Goal: Transaction & Acquisition: Purchase product/service

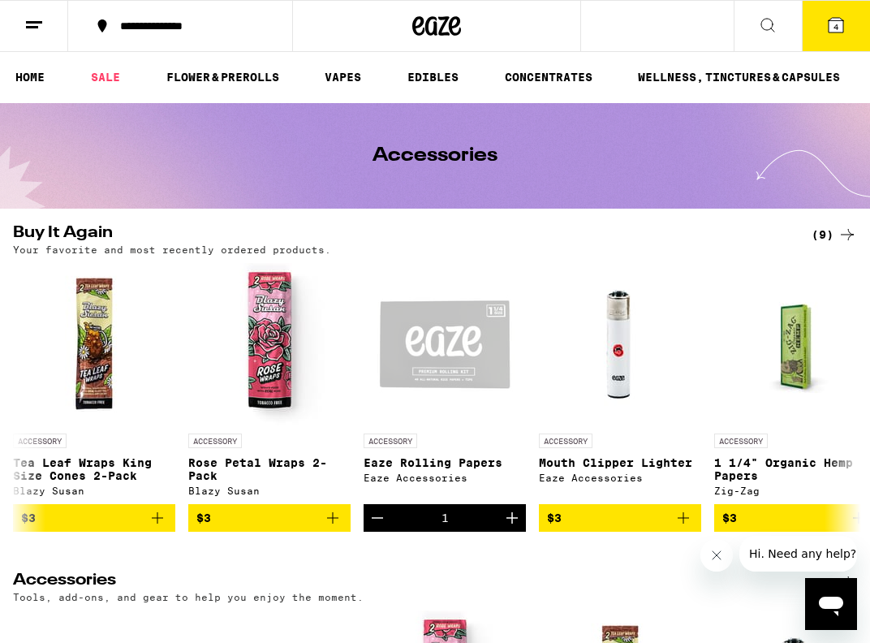
scroll to position [0, 5905]
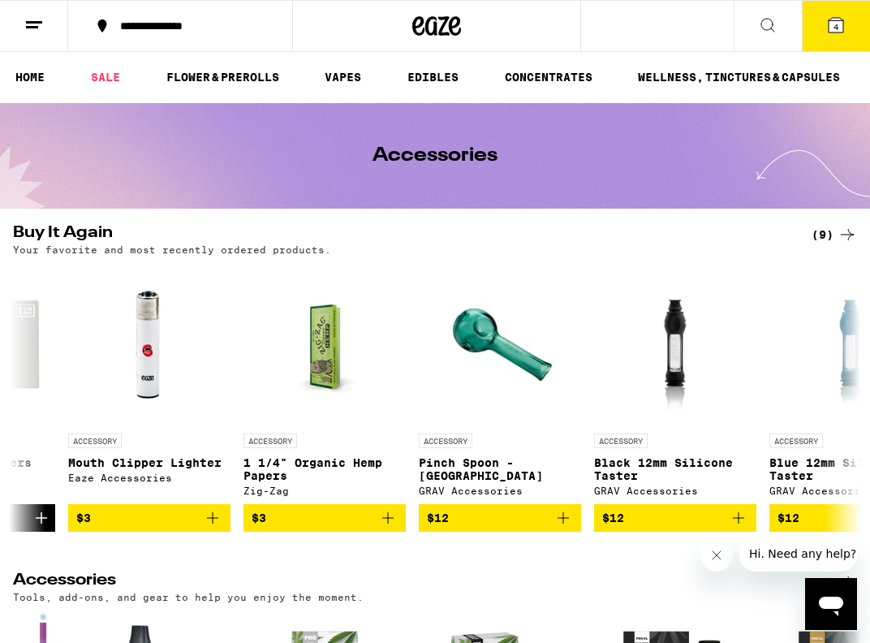
click at [841, 18] on icon at bounding box center [835, 24] width 19 height 19
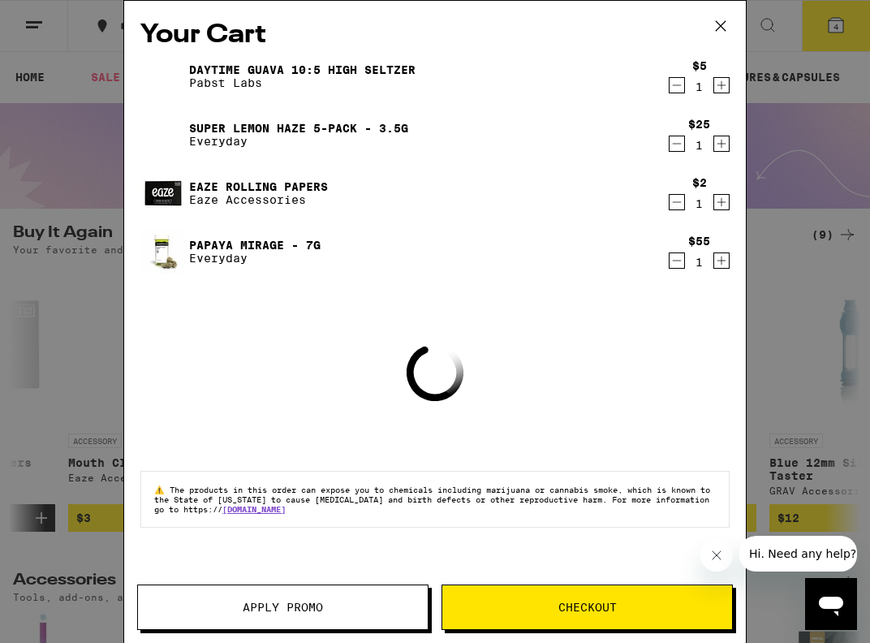
click at [256, 607] on span "Apply Promo" at bounding box center [283, 606] width 80 height 11
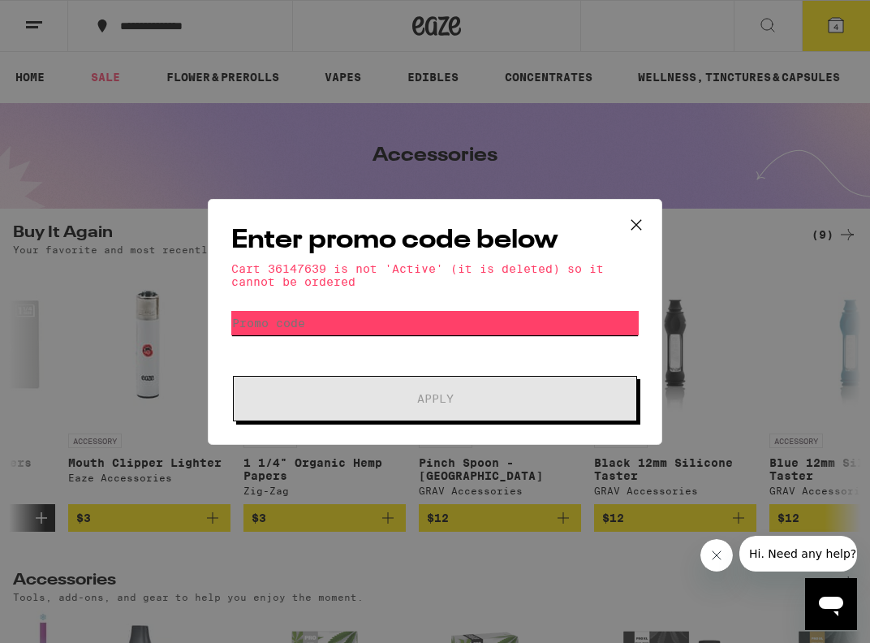
click at [321, 317] on input "Promo Code" at bounding box center [434, 323] width 407 height 24
click at [118, 342] on div "Enter promo code below Cart 36147639 is not 'Active' (it is deleted) so it cann…" at bounding box center [435, 321] width 870 height 643
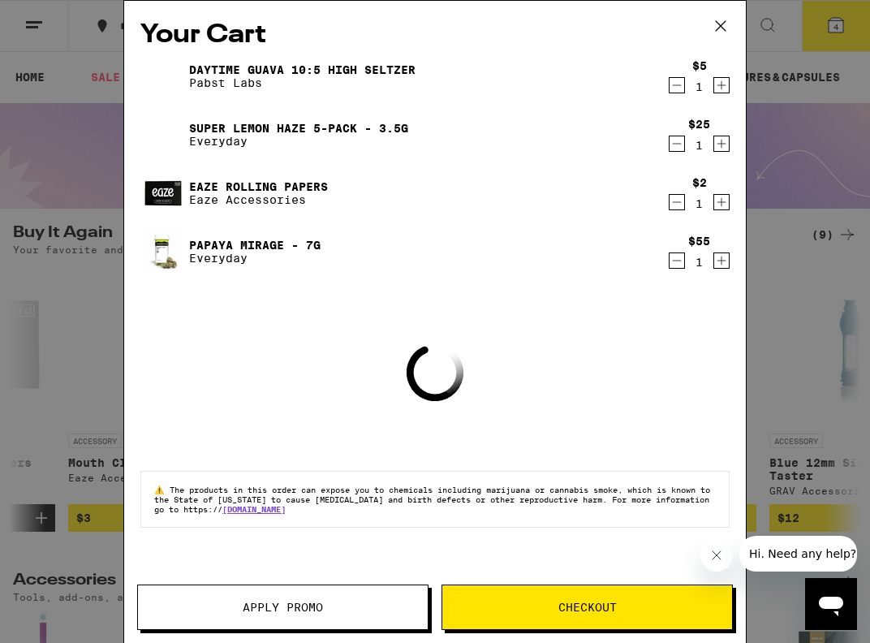
click at [51, 325] on div "Your Cart Daytime Guava 10:5 High [PERSON_NAME] [PERSON_NAME] Labs $5 1 Super L…" at bounding box center [435, 321] width 870 height 643
click at [58, 248] on div "Your Cart Daytime Guava 10:5 High [PERSON_NAME] [PERSON_NAME] Labs $5 1 Super L…" at bounding box center [435, 321] width 870 height 643
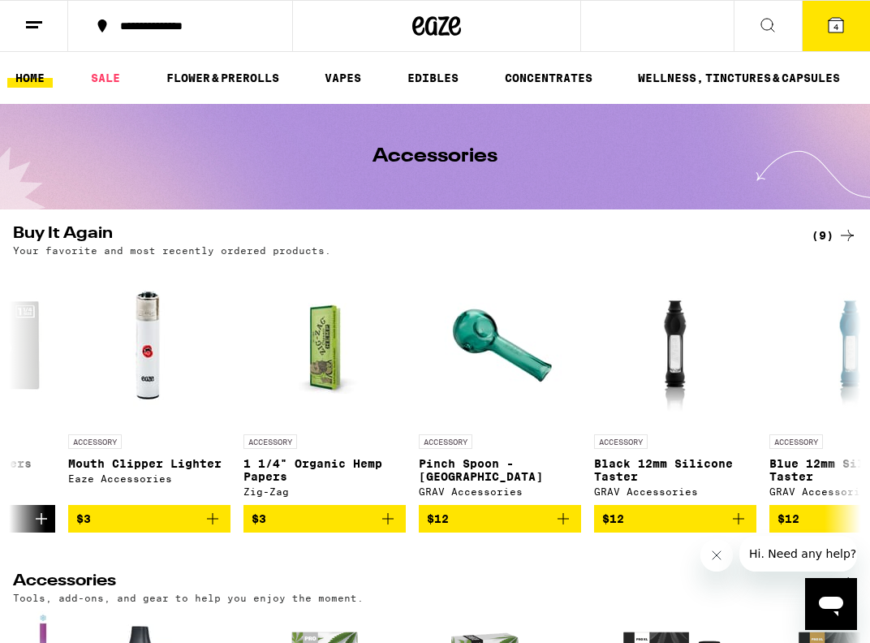
click at [40, 86] on link "HOME" at bounding box center [29, 77] width 45 height 19
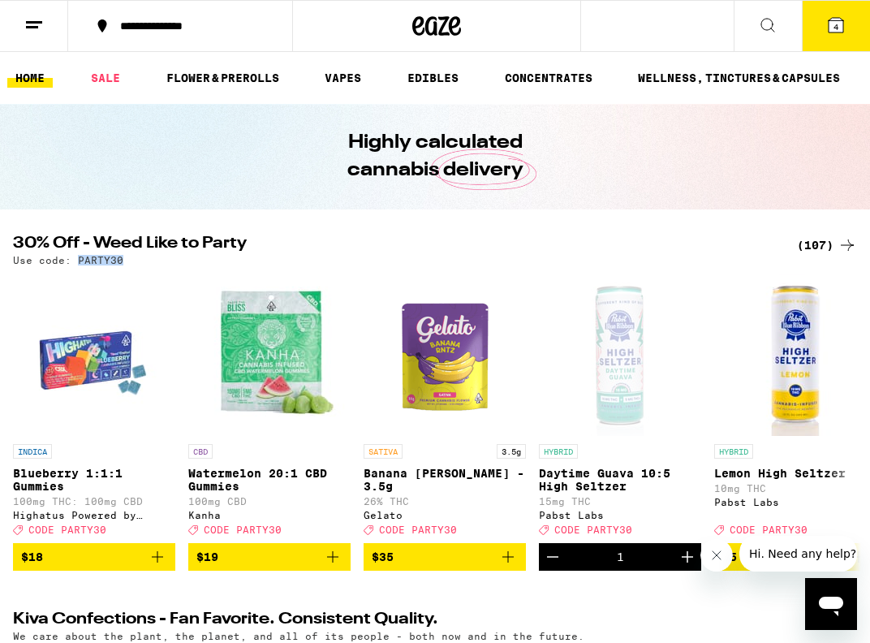
drag, startPoint x: 118, startPoint y: 263, endPoint x: 79, endPoint y: 261, distance: 39.0
click at [78, 261] on p "Use code: PARTY30" at bounding box center [68, 260] width 110 height 11
copy p "PARTY30"
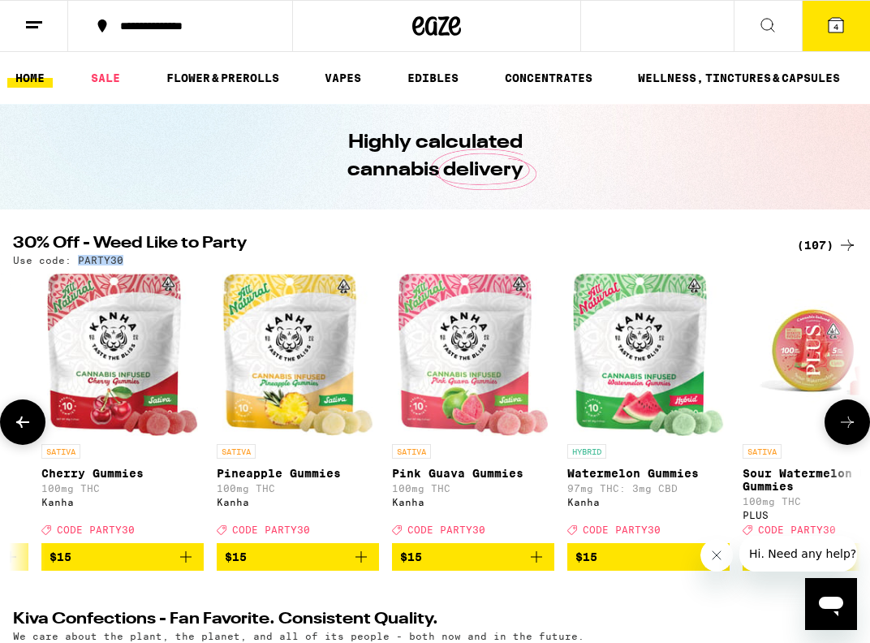
scroll to position [0, 3513]
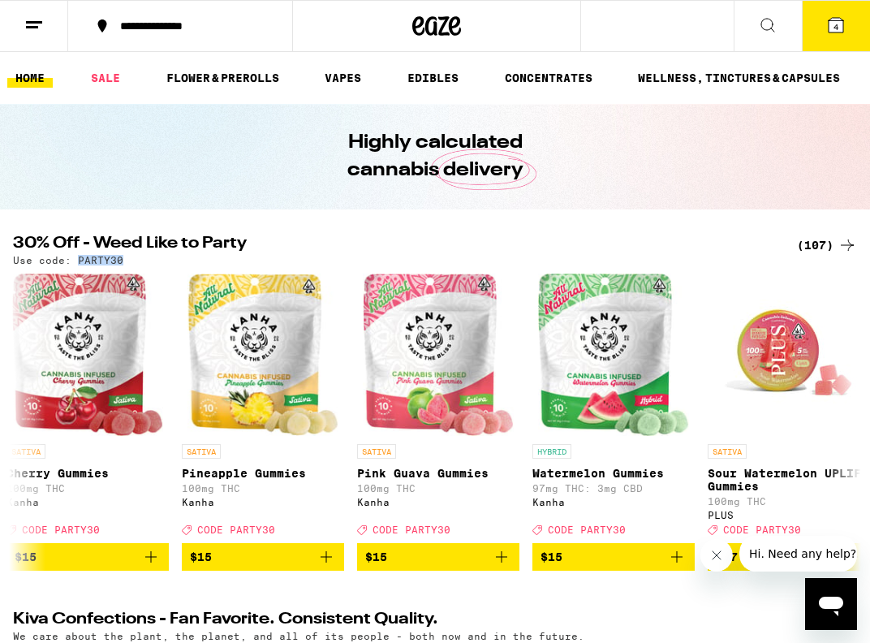
click at [834, 247] on div "(107)" at bounding box center [827, 244] width 60 height 19
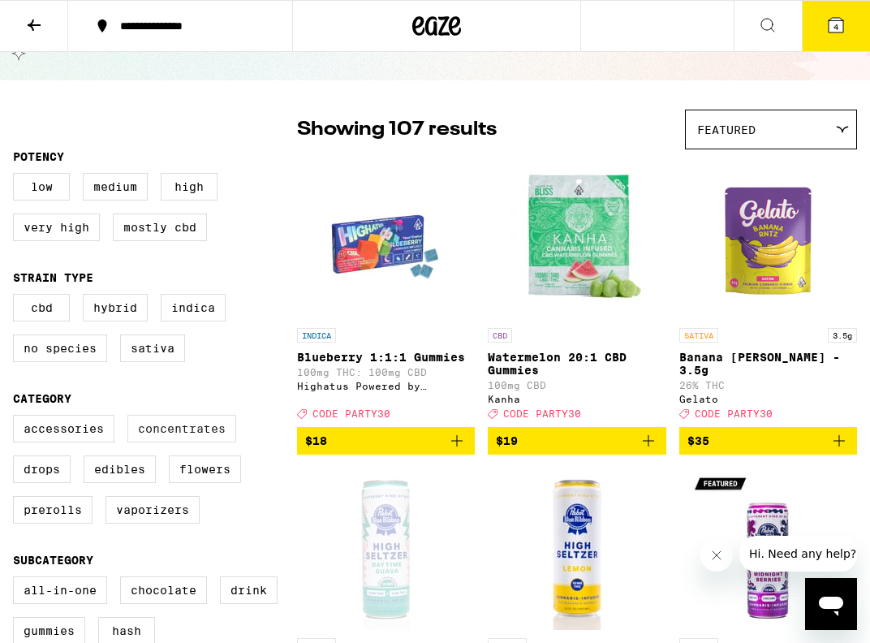
scroll to position [79, 0]
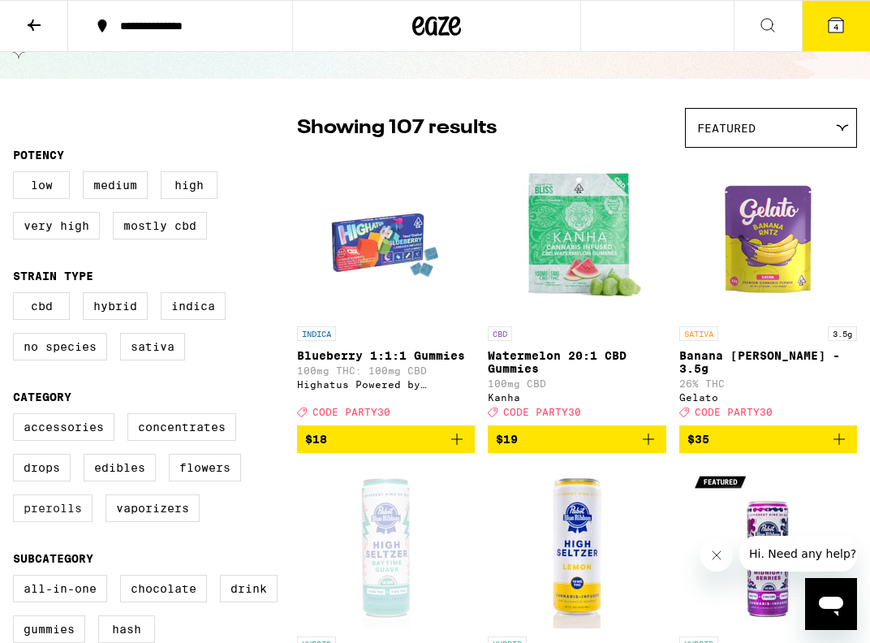
click at [42, 522] on label "Prerolls" at bounding box center [53, 508] width 80 height 28
click at [17, 416] on input "Prerolls" at bounding box center [16, 416] width 1 height 1
checkbox input "true"
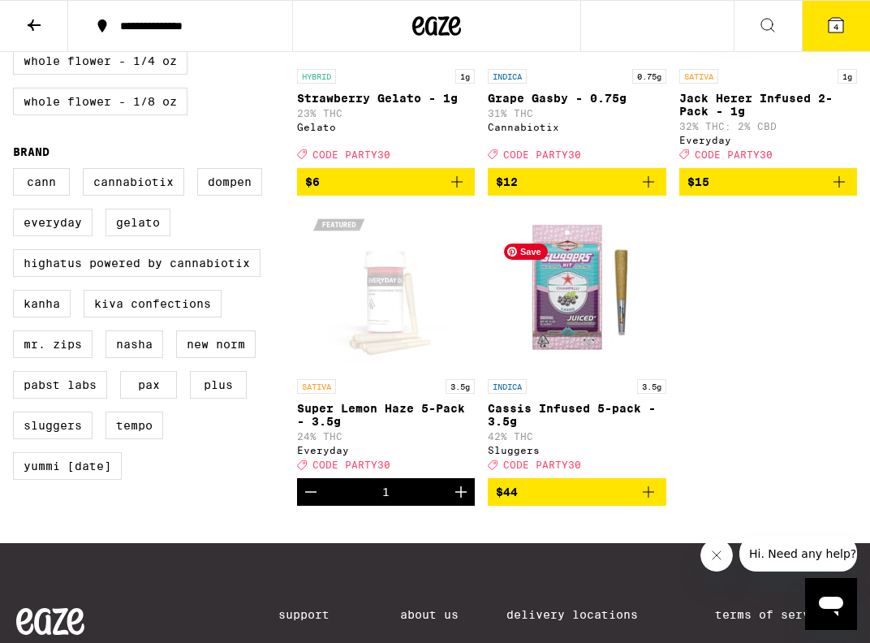
scroll to position [921, 0]
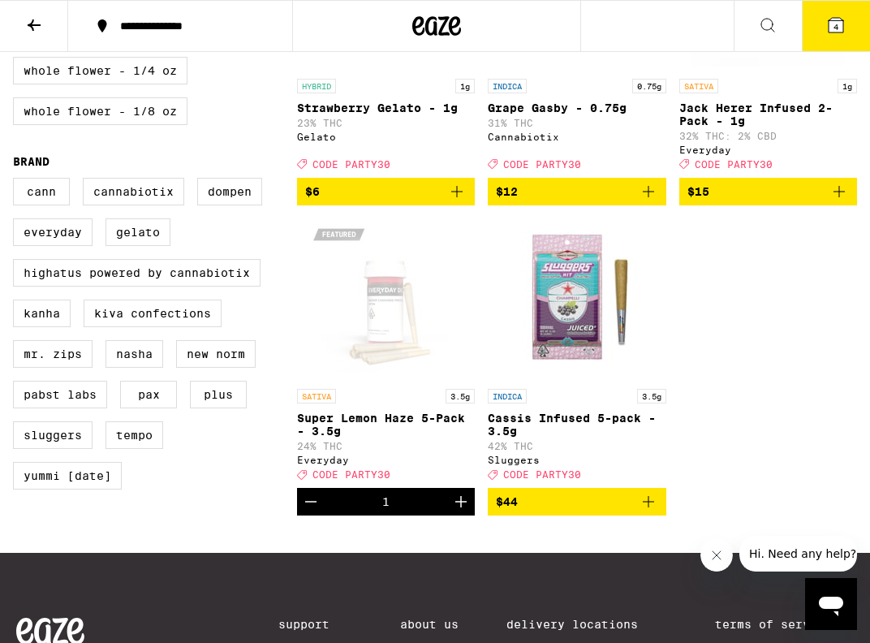
click at [396, 345] on div "Open page for Super Lemon Haze 5-Pack - 3.5g from Everyday" at bounding box center [386, 299] width 162 height 162
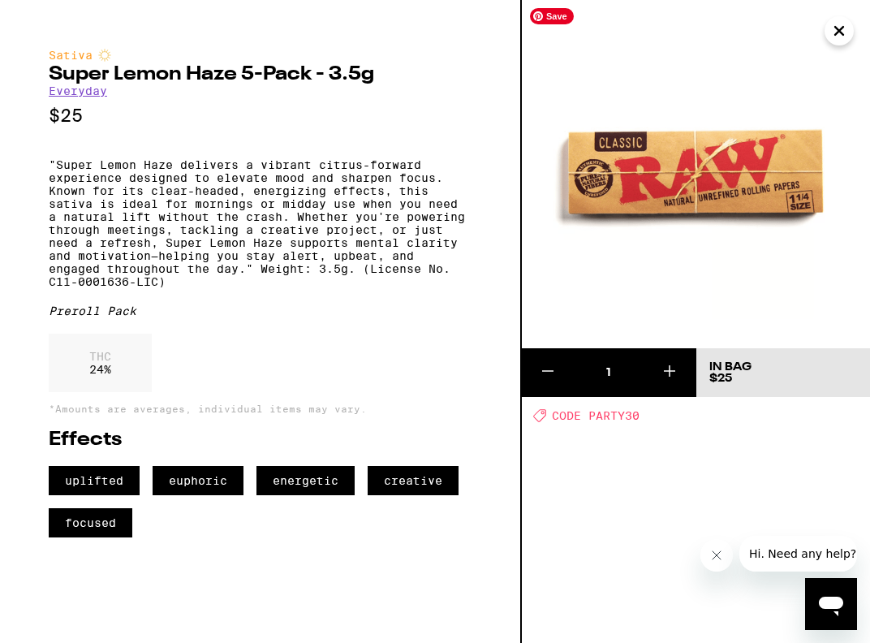
click at [825, 10] on img at bounding box center [696, 174] width 348 height 348
click at [838, 35] on icon "Close" at bounding box center [838, 31] width 19 height 24
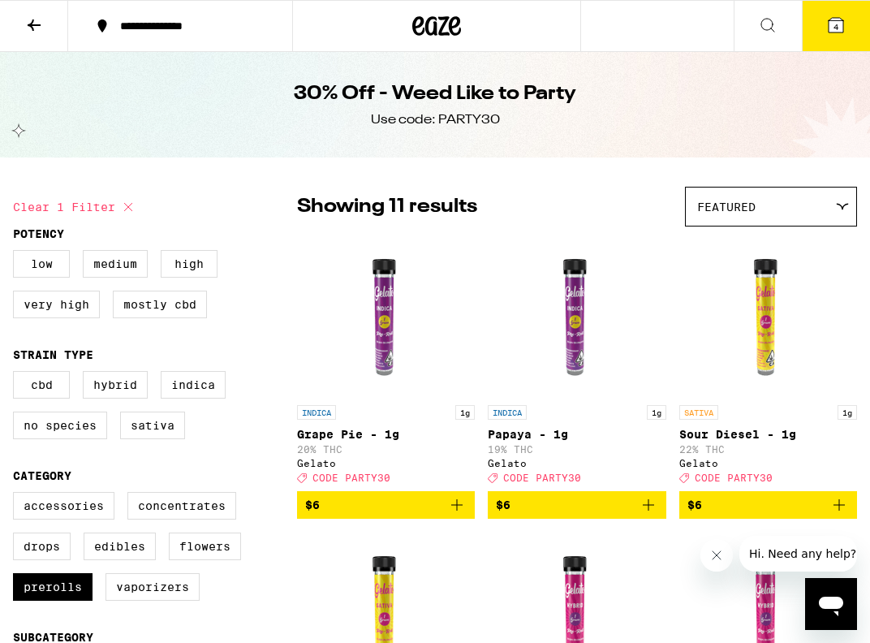
click at [840, 33] on icon at bounding box center [835, 24] width 19 height 19
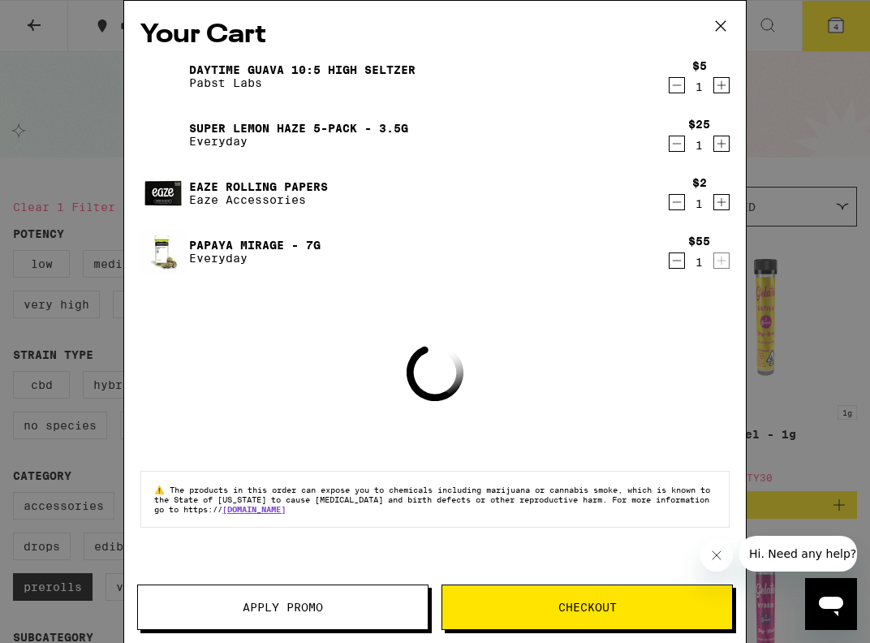
click at [293, 611] on span "Apply Promo" at bounding box center [283, 606] width 80 height 11
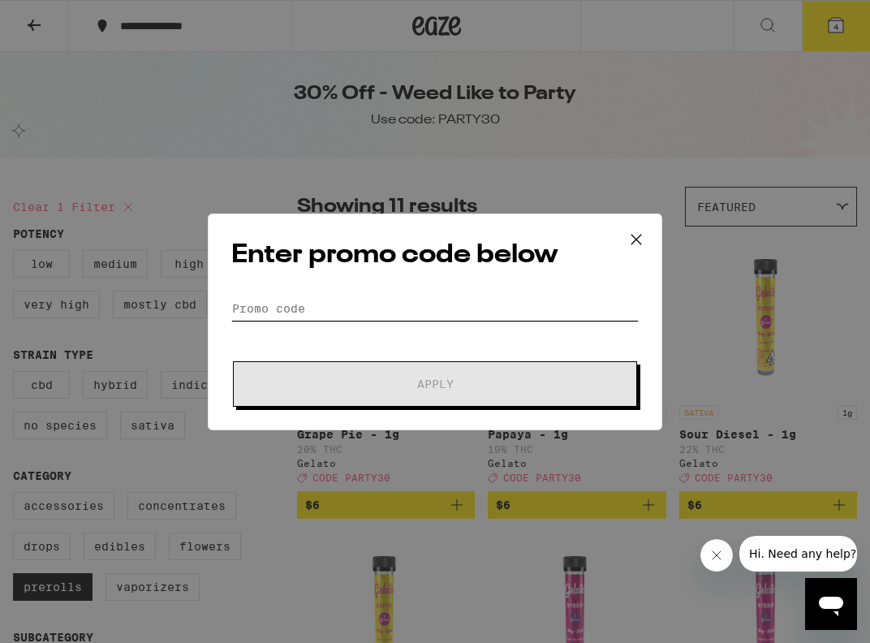
click at [248, 313] on input "Promo Code" at bounding box center [434, 308] width 407 height 24
paste input "PARTY30"
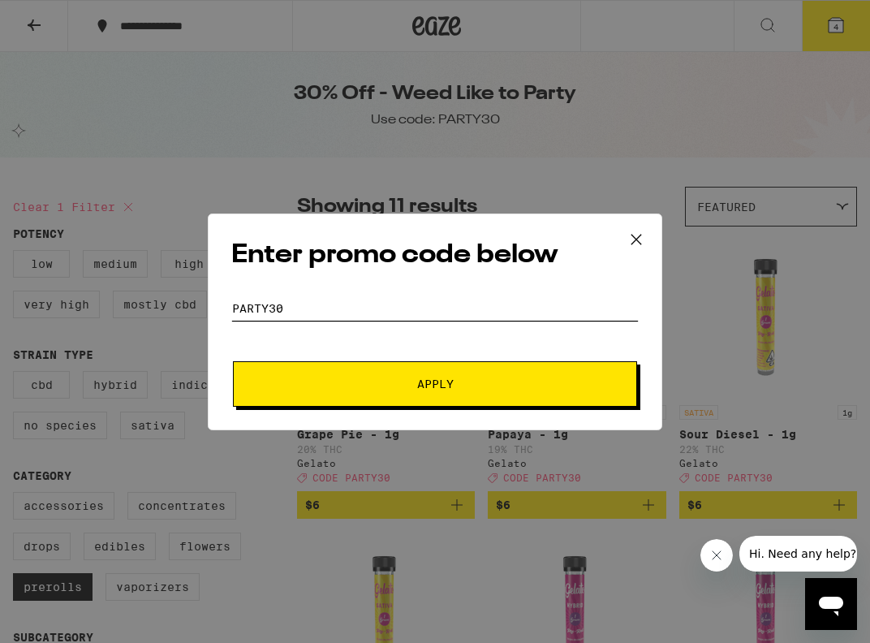
type input "PARTY30"
click at [355, 372] on button "Apply" at bounding box center [435, 383] width 404 height 45
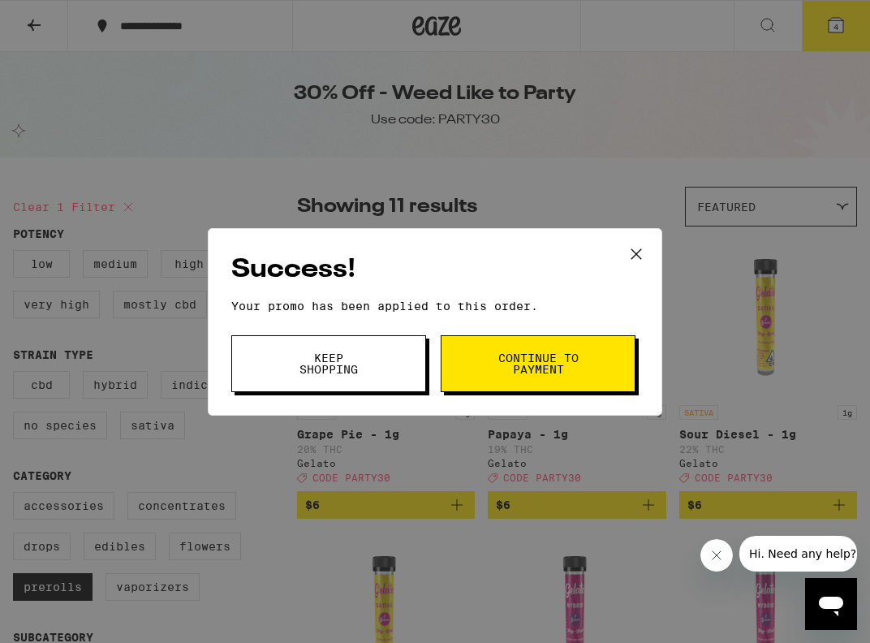
click at [601, 358] on button "Continue to payment" at bounding box center [538, 363] width 195 height 57
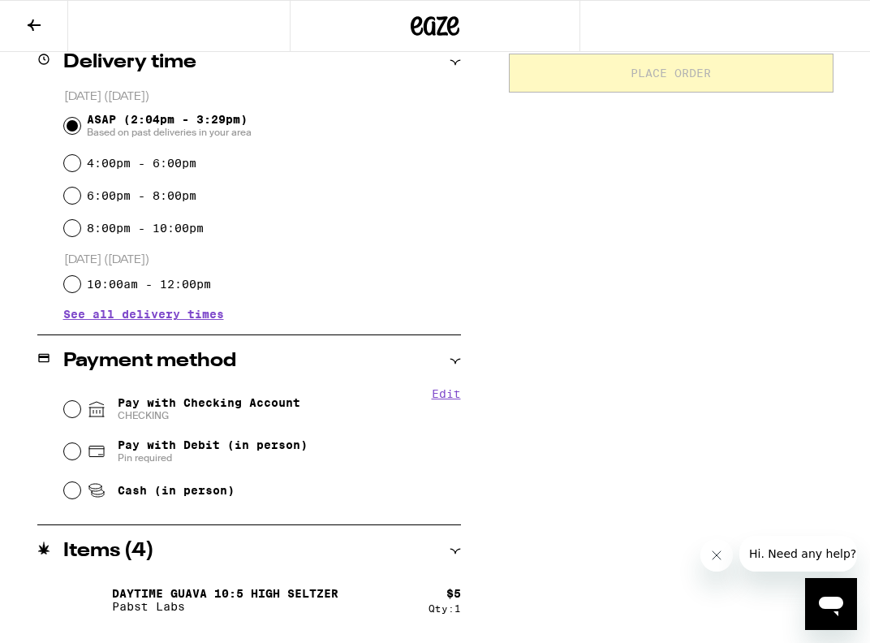
scroll to position [440, 0]
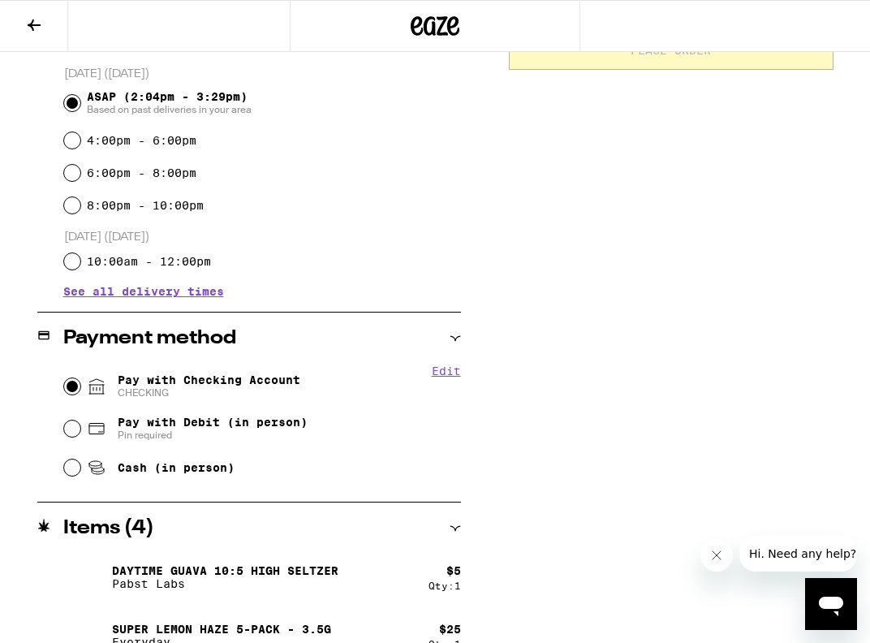
click at [71, 382] on input "Pay with Checking Account CHECKING" at bounding box center [72, 386] width 16 height 16
radio input "true"
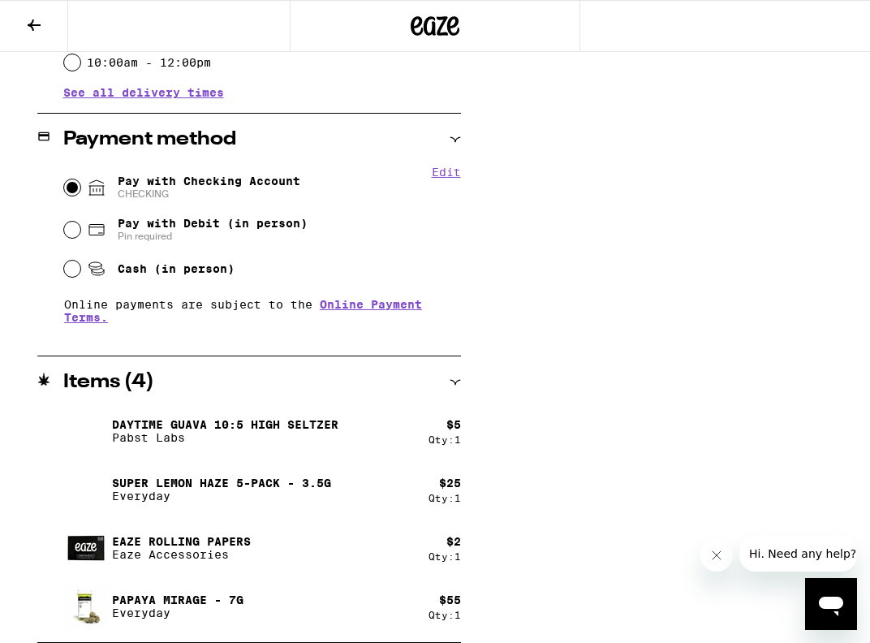
scroll to position [0, 0]
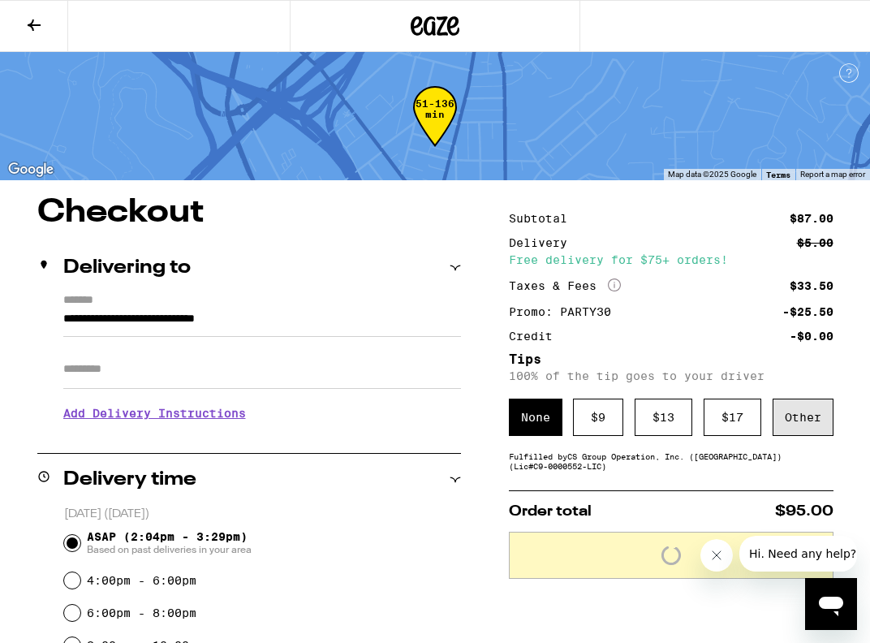
click at [804, 427] on div "Other" at bounding box center [803, 417] width 61 height 37
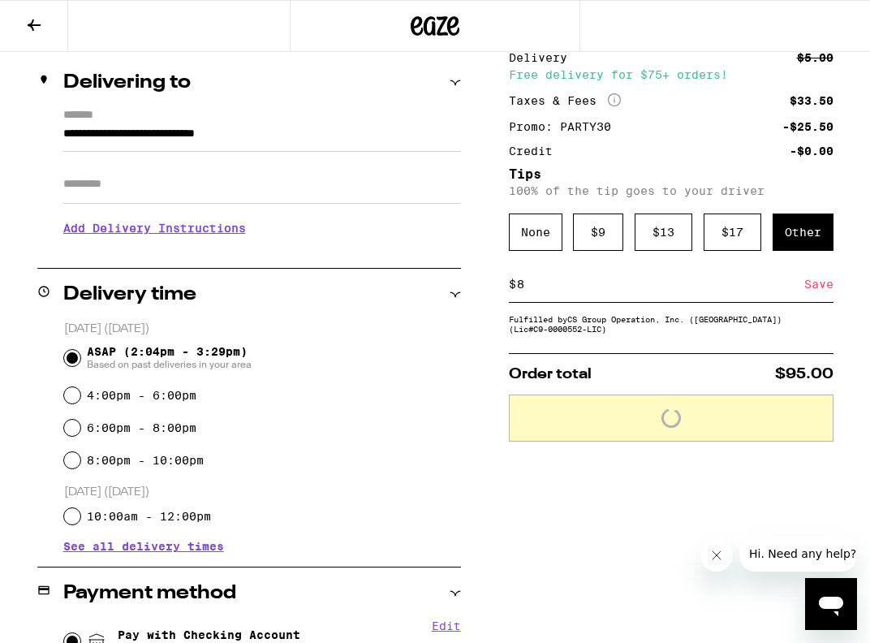
scroll to position [189, 0]
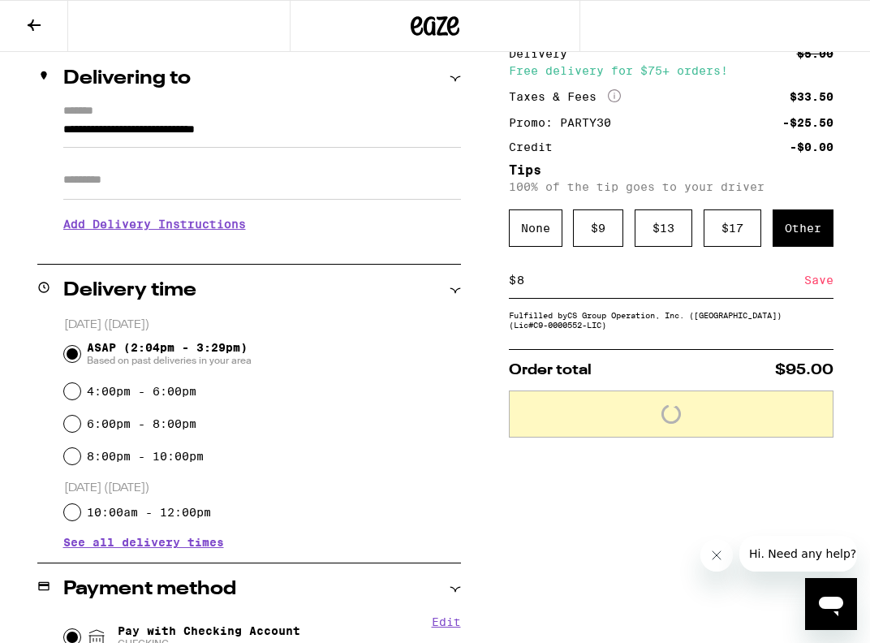
type input "8"
click at [815, 289] on div "Save" at bounding box center [818, 280] width 29 height 36
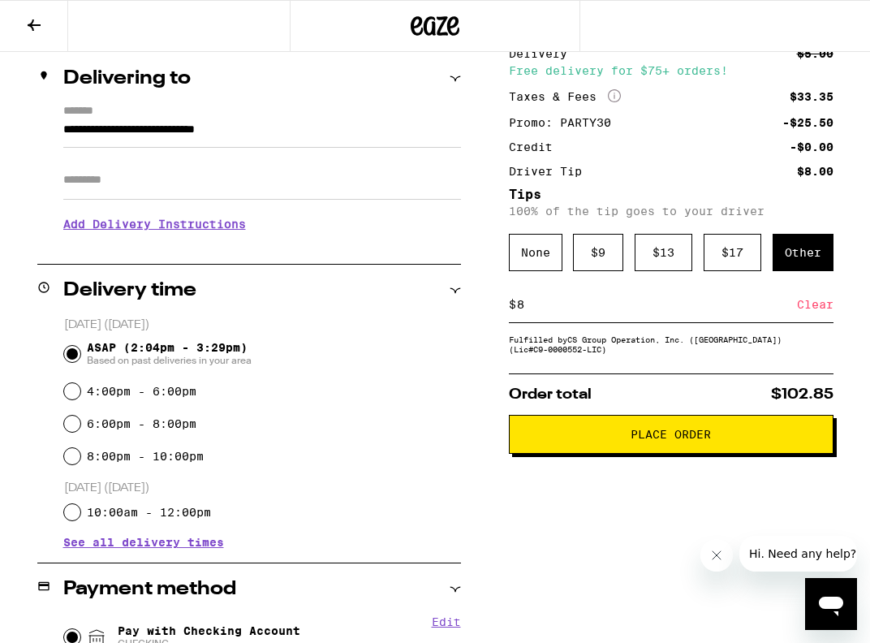
click at [682, 437] on span "Place Order" at bounding box center [671, 434] width 80 height 11
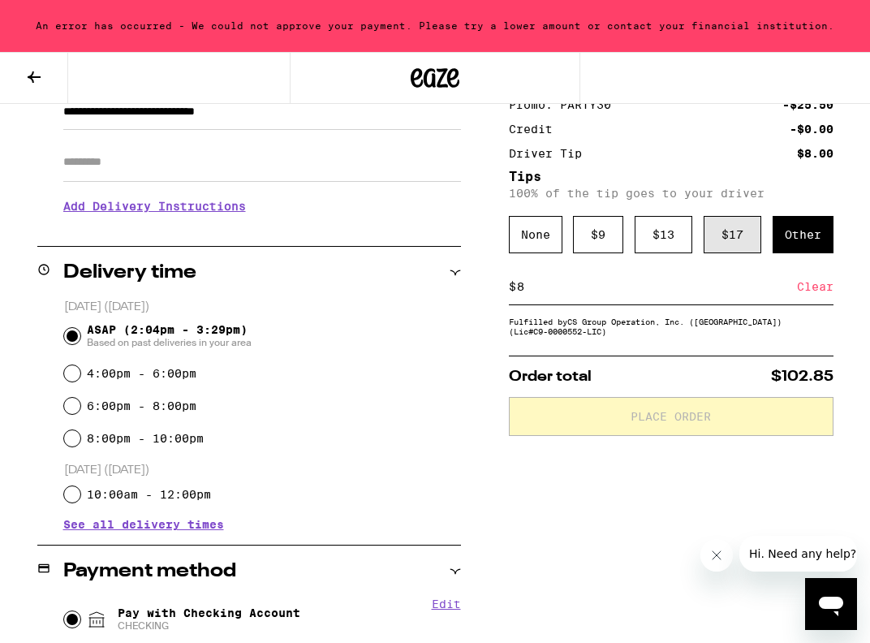
scroll to position [325, 0]
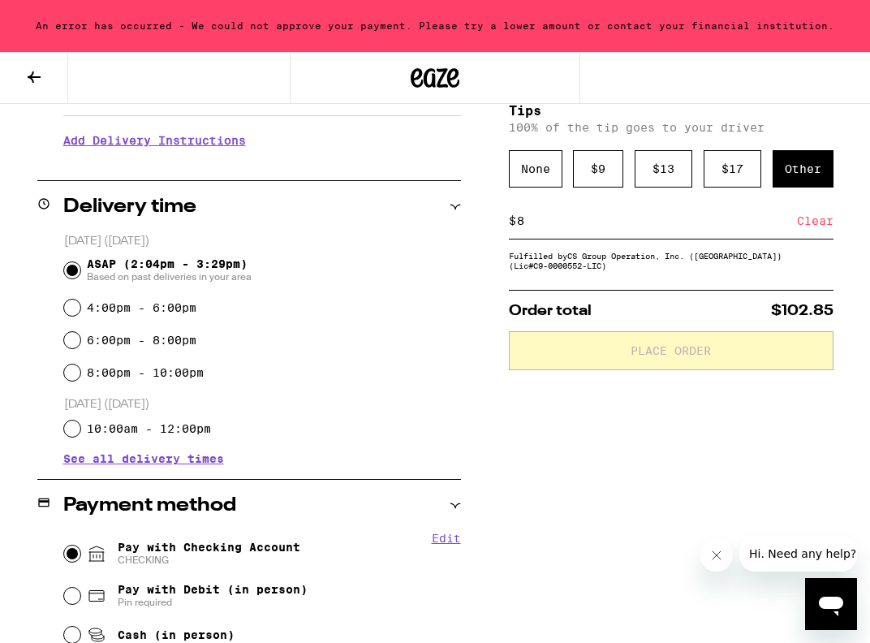
click at [700, 394] on div "Subtotal $87.00 Delivery $5.00 Free delivery for $75+ orders! Taxes & Fees More…" at bounding box center [671, 466] width 325 height 1085
click at [604, 260] on div "Fulfilled by CS Group Operation, Inc. (Silverlake) (Lic# C9-0000552-LIC )" at bounding box center [671, 260] width 325 height 19
click at [81, 308] on div "4:00pm - 6:00pm" at bounding box center [262, 307] width 397 height 32
click at [73, 308] on input "4:00pm - 6:00pm" at bounding box center [72, 307] width 16 height 16
radio input "true"
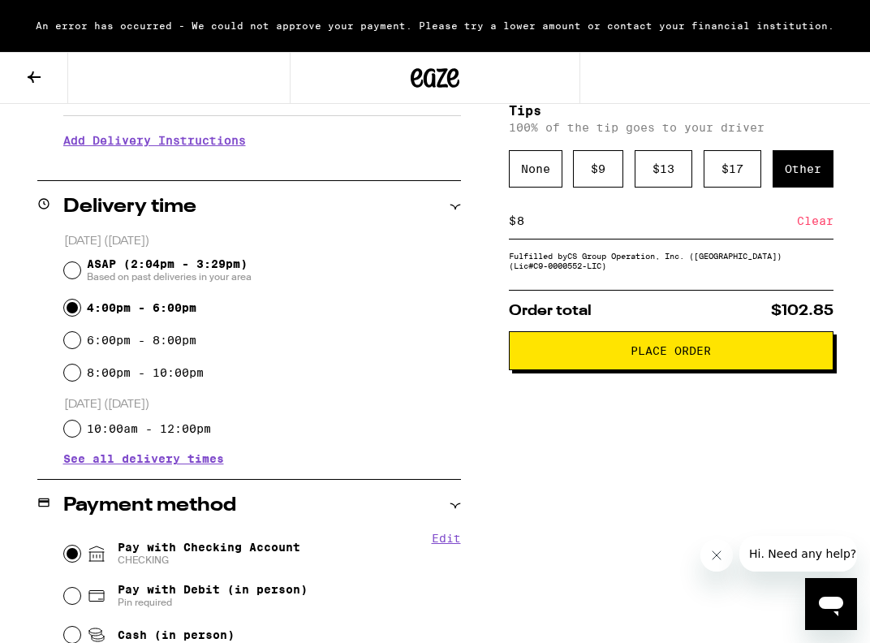
click at [61, 268] on div "[DATE] ([DATE]) ASAP (2:04pm - 3:29pm) Based on past deliveries in your area 4:…" at bounding box center [249, 348] width 424 height 231
click at [66, 274] on input "ASAP (2:04pm - 3:29pm) Based on past deliveries in your area" at bounding box center [72, 270] width 16 height 16
radio input "true"
click at [702, 347] on button "Place Order" at bounding box center [671, 350] width 325 height 39
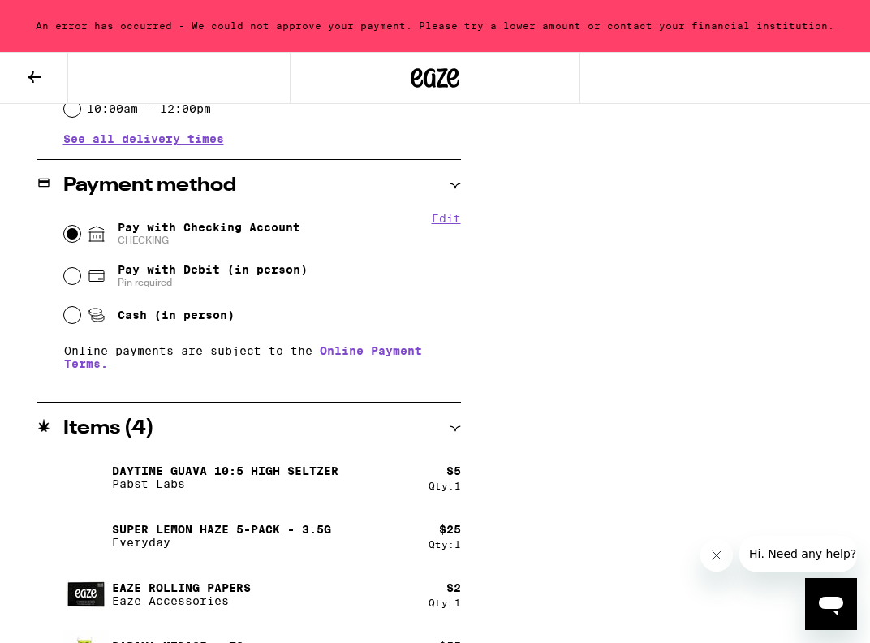
scroll to position [656, 0]
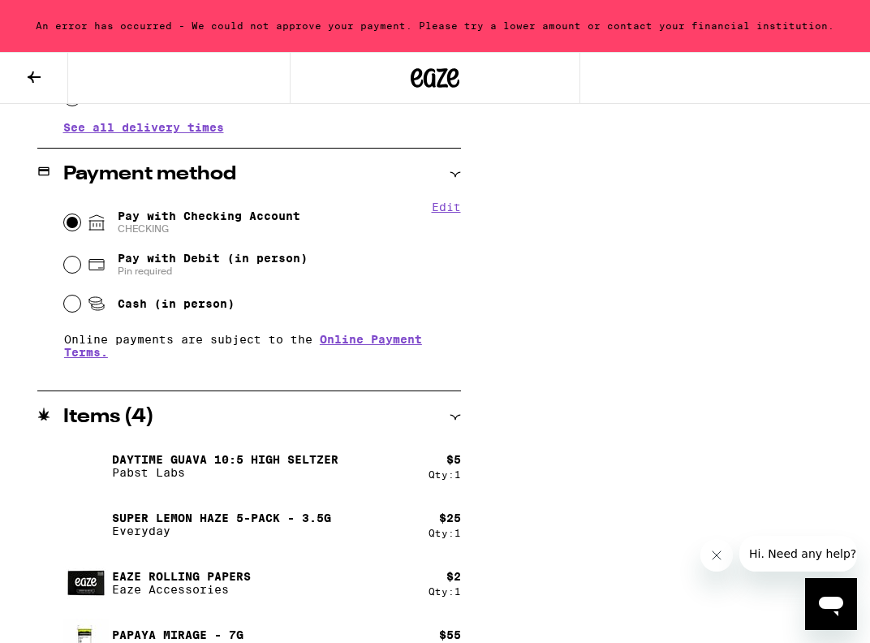
click at [224, 352] on p "Online payments are subject to the Online Payment Terms." at bounding box center [262, 346] width 397 height 26
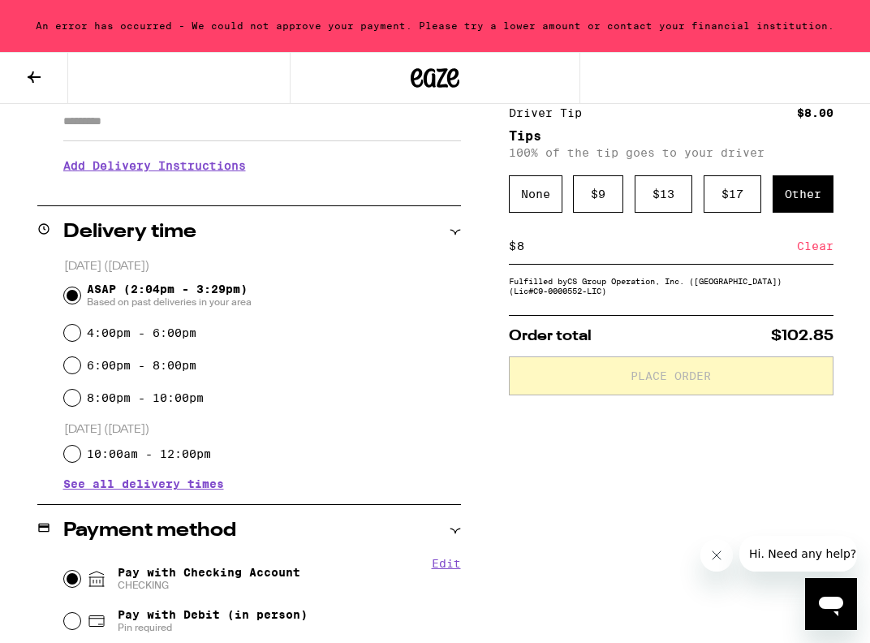
scroll to position [289, 0]
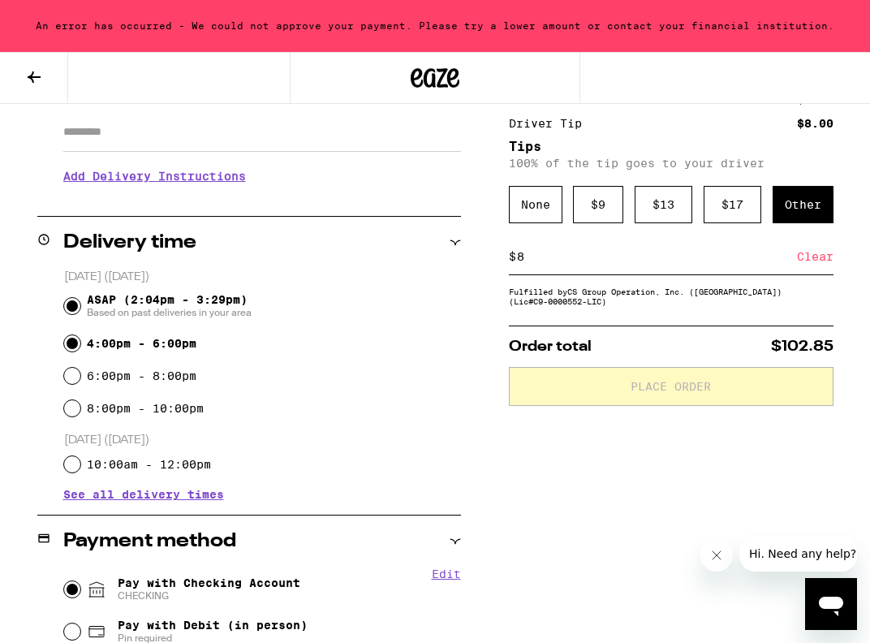
click at [75, 346] on input "4:00pm - 6:00pm" at bounding box center [72, 343] width 16 height 16
radio input "true"
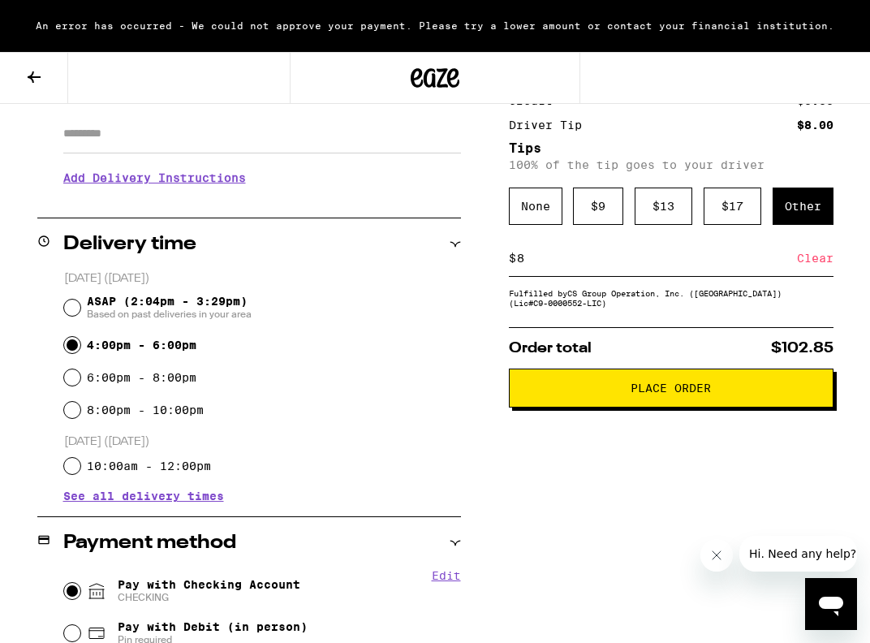
scroll to position [304, 0]
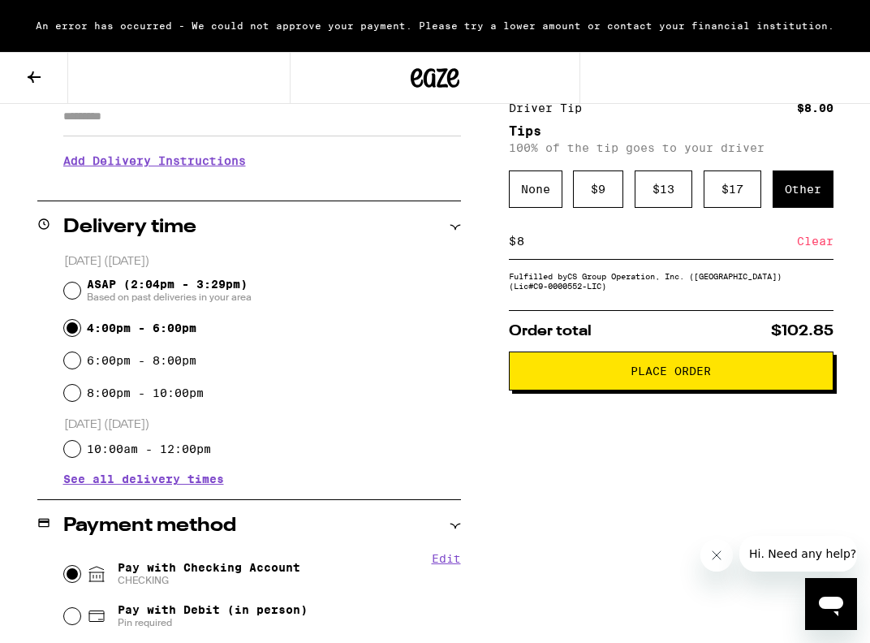
click at [640, 375] on span "Place Order" at bounding box center [671, 370] width 80 height 11
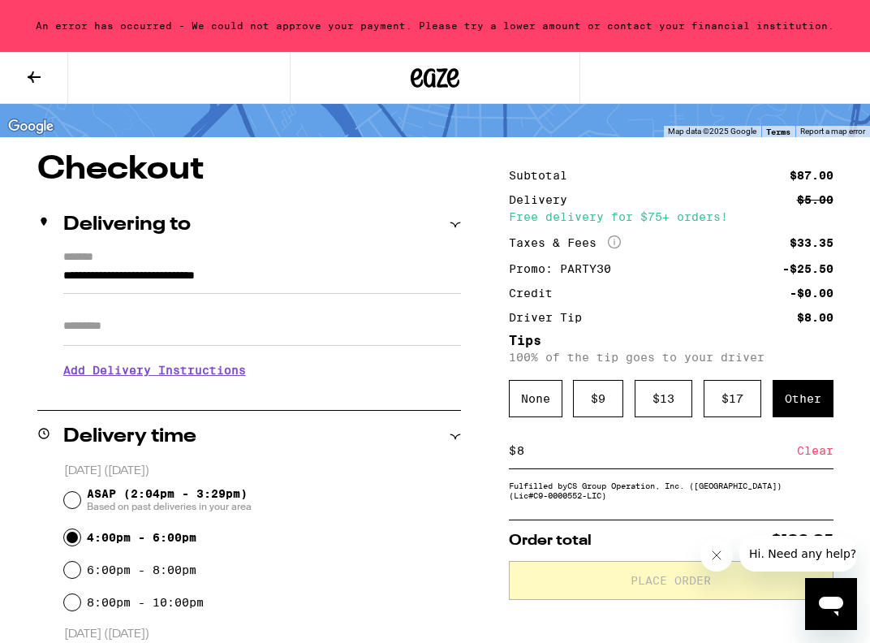
scroll to position [103, 0]
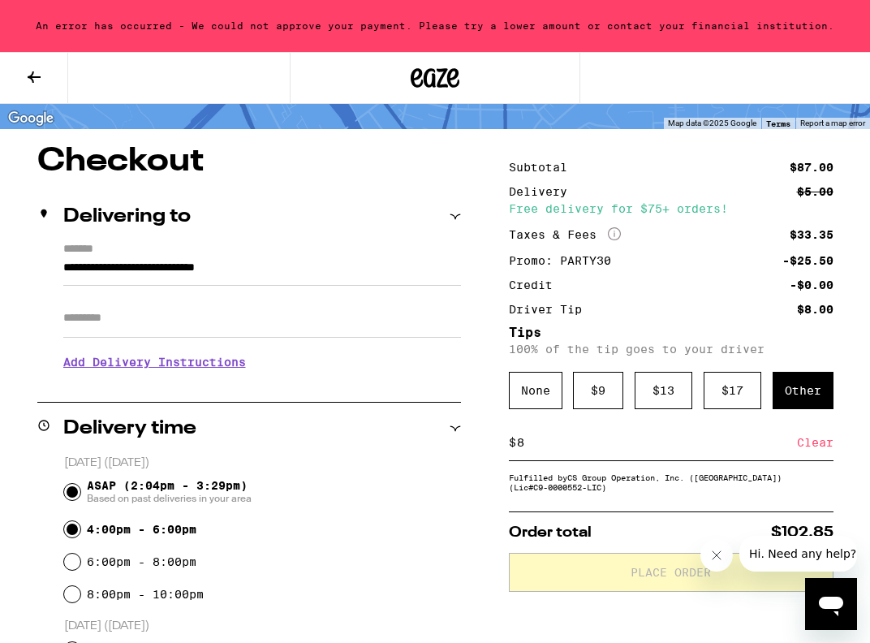
click at [73, 494] on input "ASAP (2:04pm - 3:29pm) Based on past deliveries in your area" at bounding box center [72, 492] width 16 height 16
radio input "true"
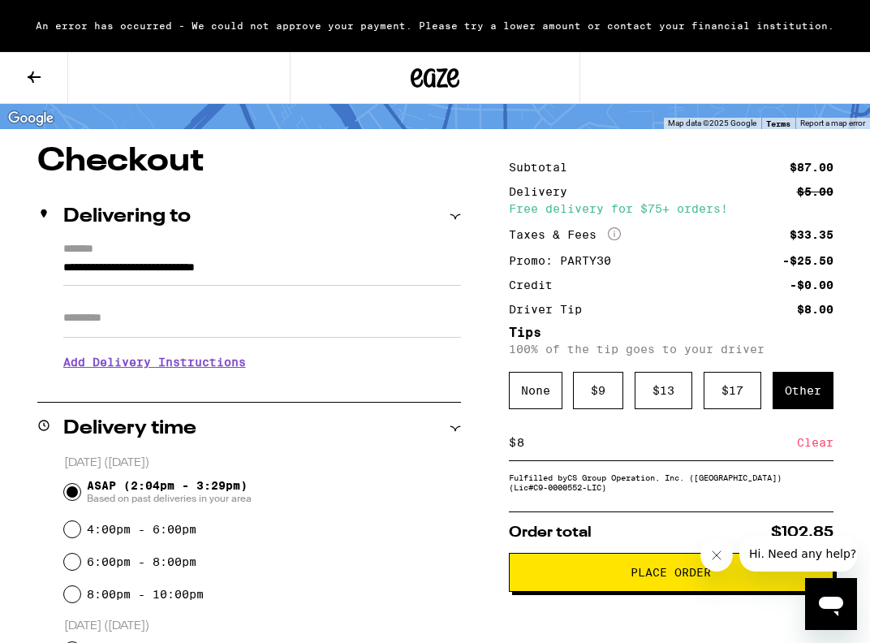
click at [579, 576] on span "Place Order" at bounding box center [671, 572] width 297 height 11
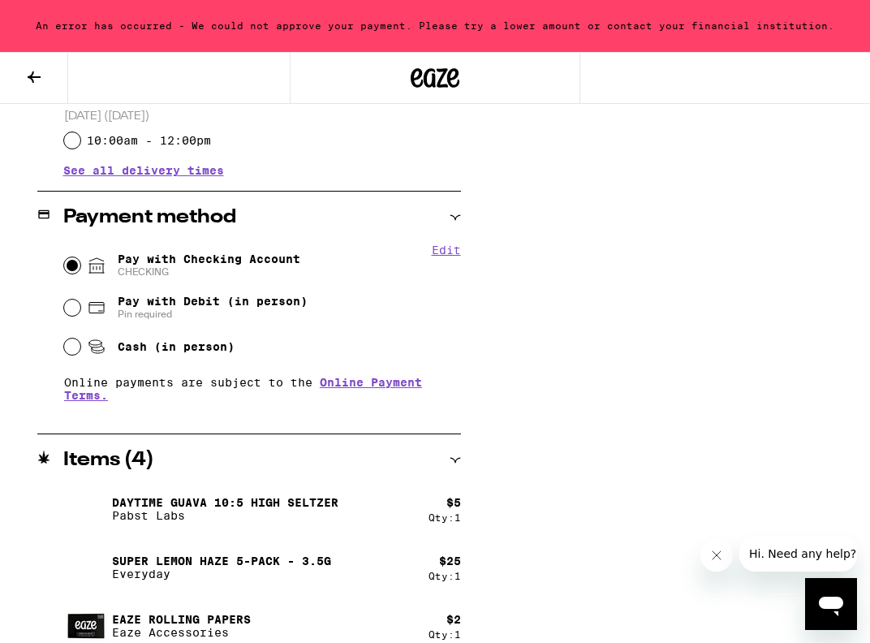
scroll to position [615, 0]
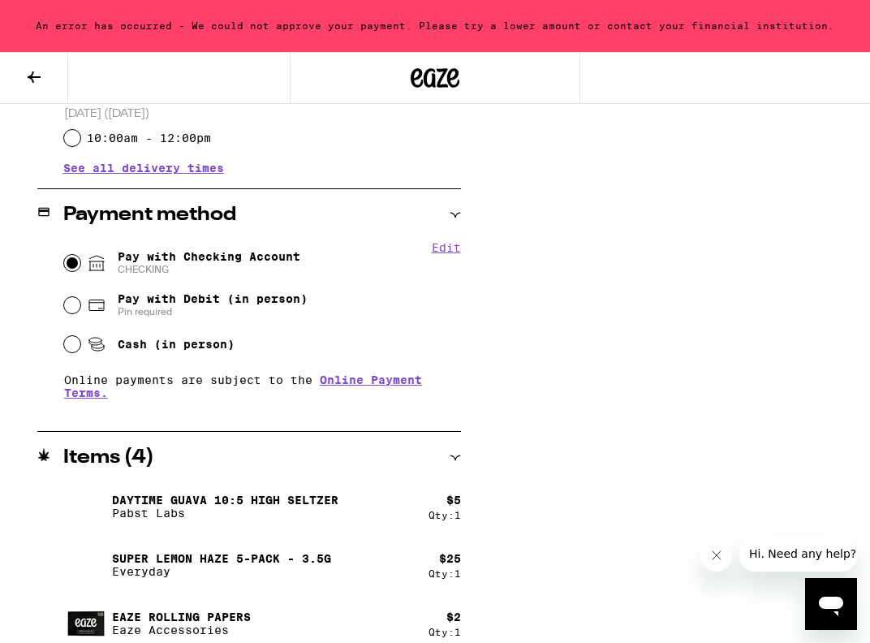
click at [451, 251] on button "Edit" at bounding box center [446, 247] width 29 height 13
click at [241, 274] on button "Remove Account" at bounding box center [222, 269] width 91 height 11
radio input "false"
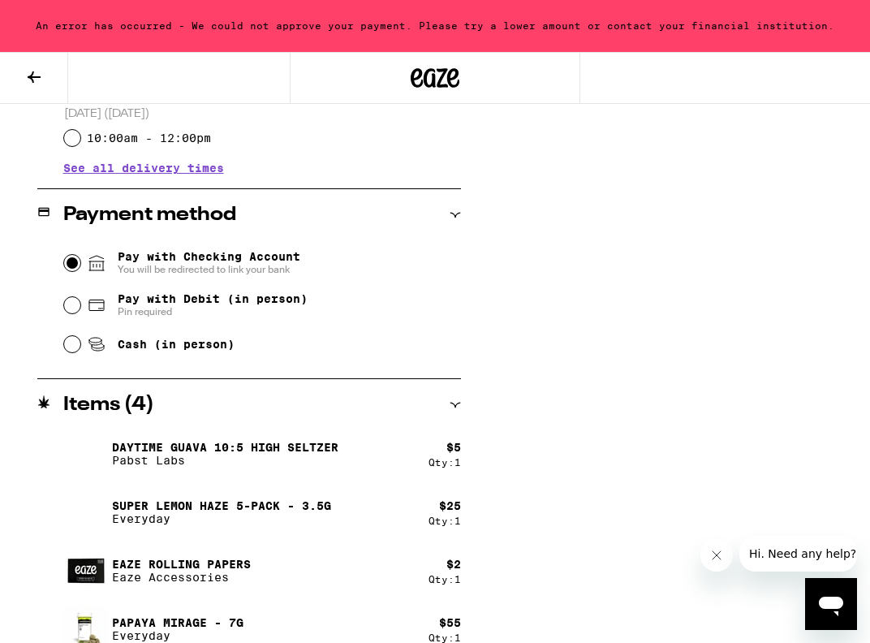
click at [71, 260] on input "Pay with Checking Account You will be redirected to link your bank" at bounding box center [72, 263] width 16 height 16
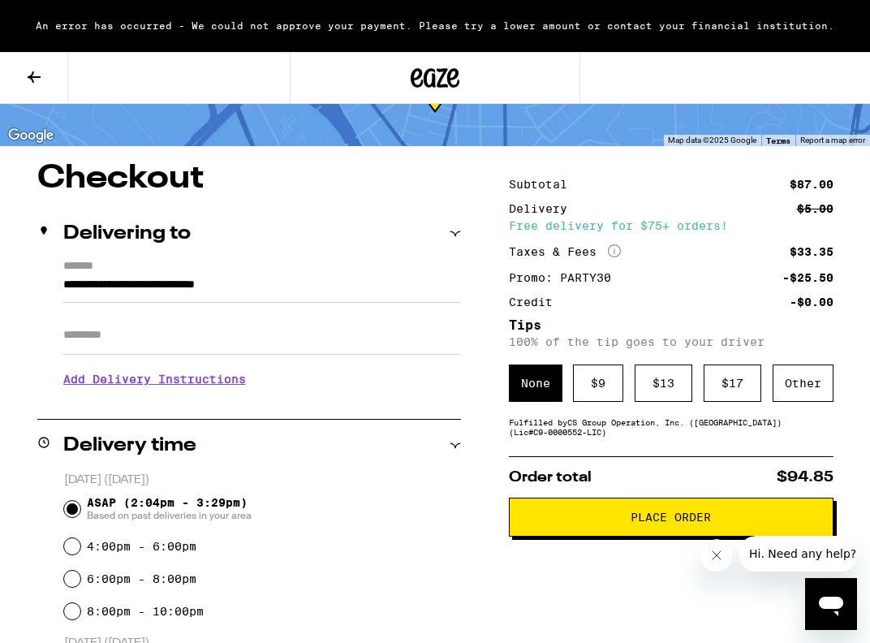
scroll to position [89, 0]
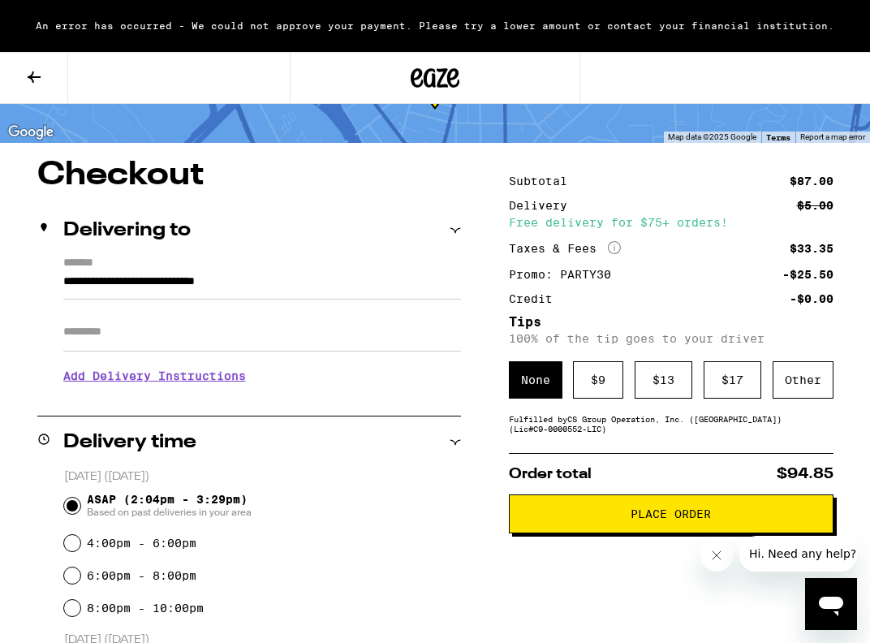
click at [644, 519] on span "Place Order" at bounding box center [671, 513] width 80 height 11
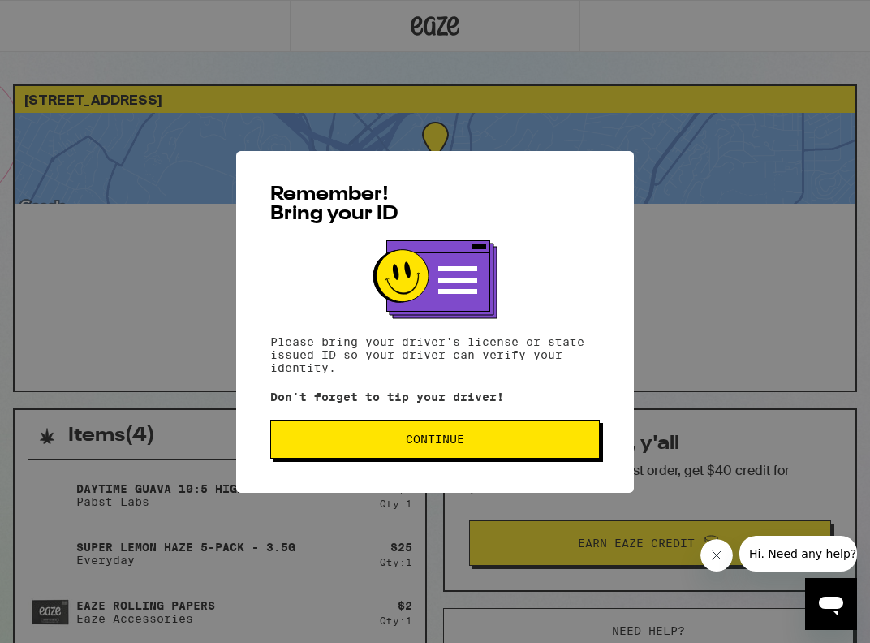
click at [429, 445] on span "Continue" at bounding box center [435, 438] width 58 height 11
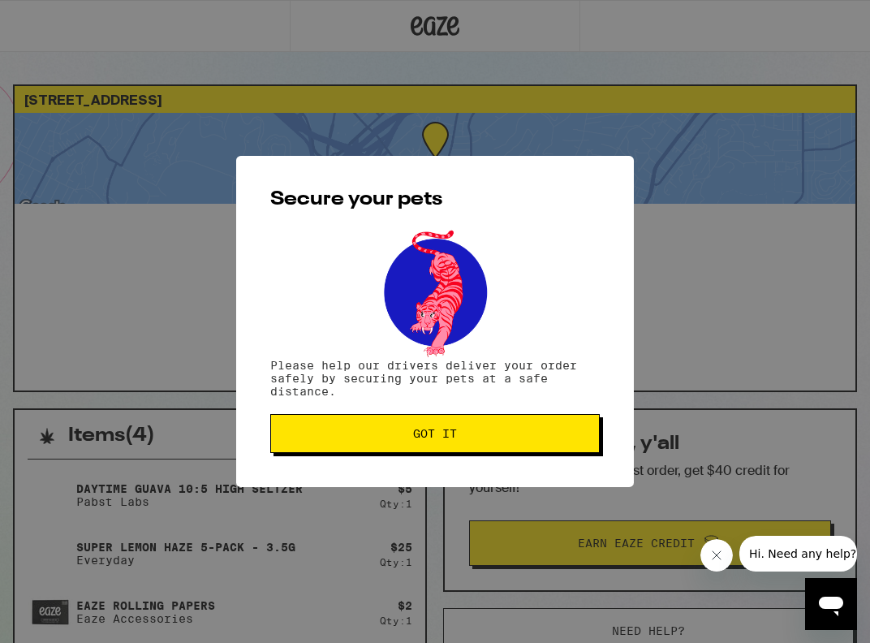
click at [446, 426] on button "Got it" at bounding box center [435, 433] width 330 height 39
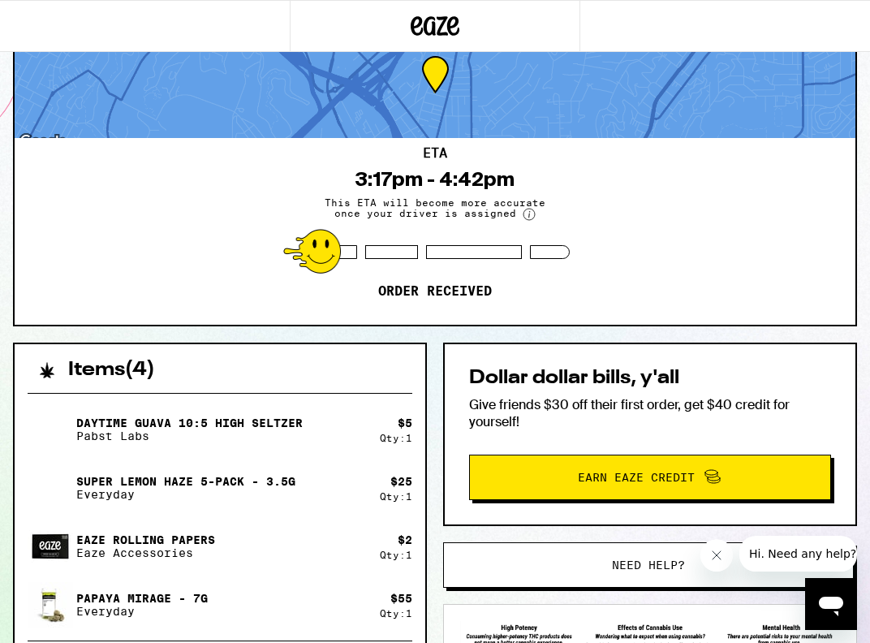
scroll to position [94, 0]
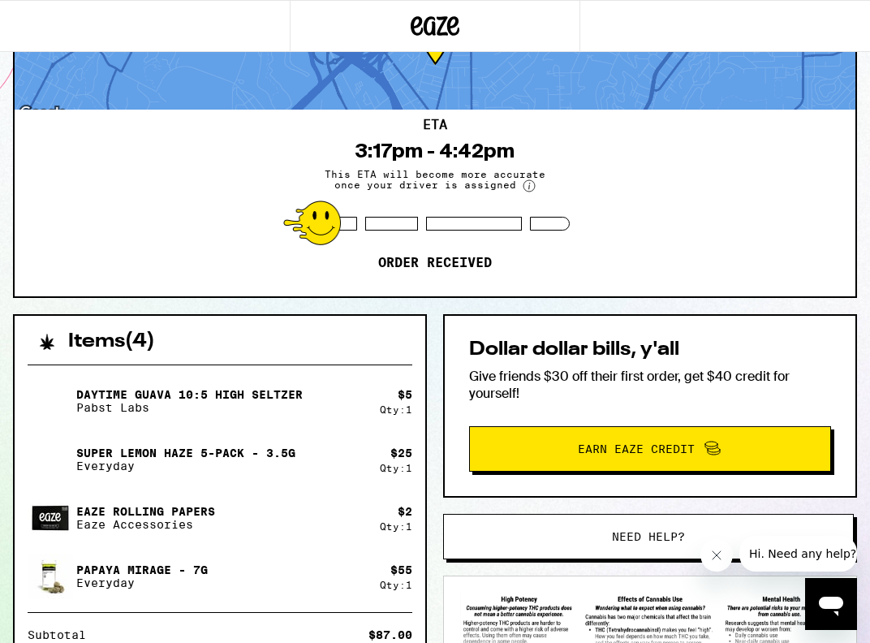
click at [869, 166] on div "[STREET_ADDRESS] 3:17pm - 4:42pm This ETA will become more accurate once your d…" at bounding box center [435, 426] width 870 height 872
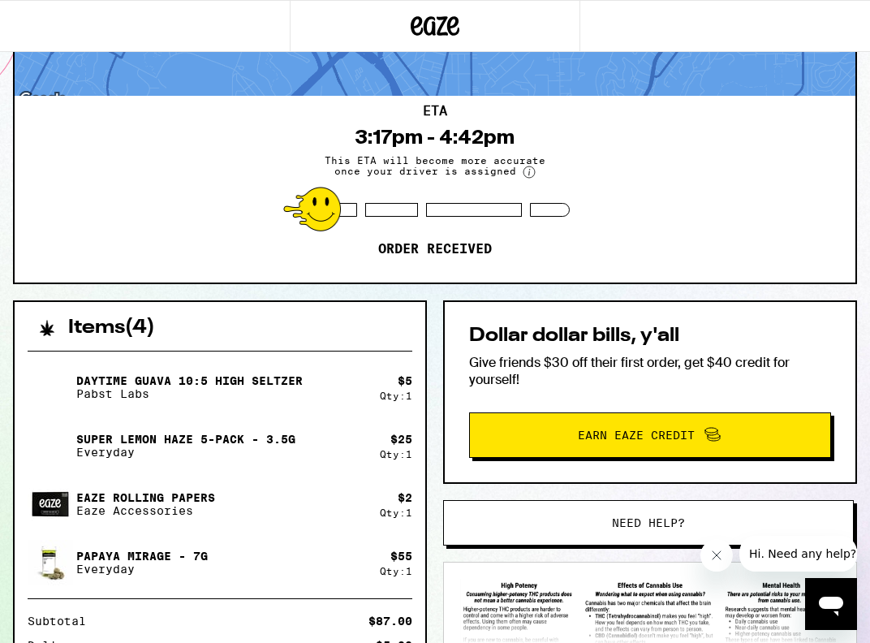
scroll to position [24, 0]
